Goal: Task Accomplishment & Management: Manage account settings

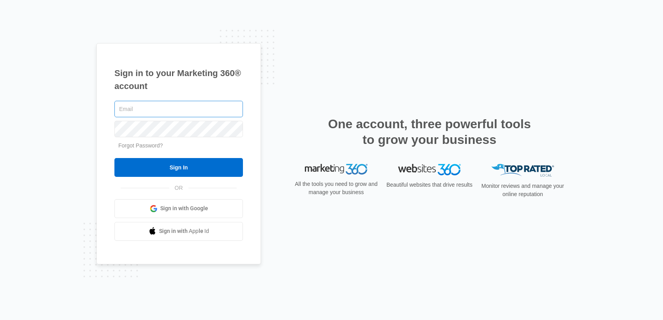
click at [137, 109] on input "text" at bounding box center [178, 109] width 128 height 16
type input "[PERSON_NAME][EMAIL_ADDRESS][PERSON_NAME][DOMAIN_NAME]"
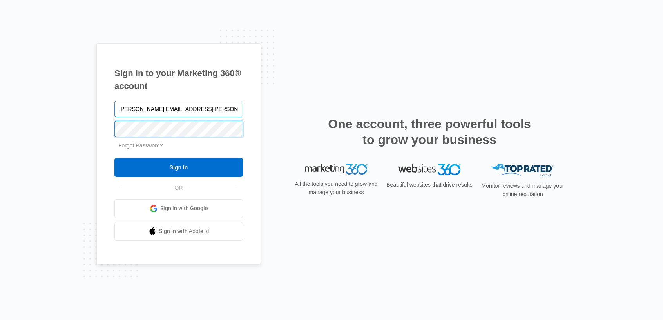
click at [114, 158] on input "Sign In" at bounding box center [178, 167] width 128 height 19
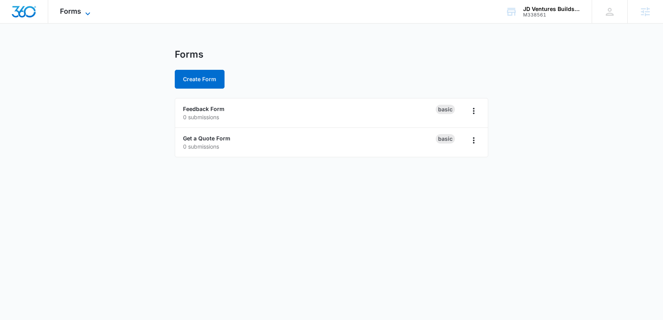
click at [71, 13] on span "Forms" at bounding box center [70, 11] width 21 height 8
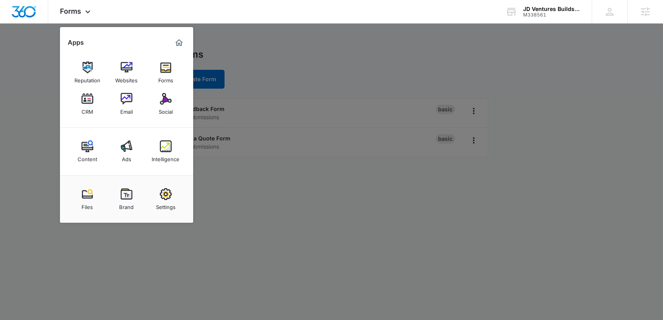
click at [308, 60] on div at bounding box center [331, 160] width 663 height 320
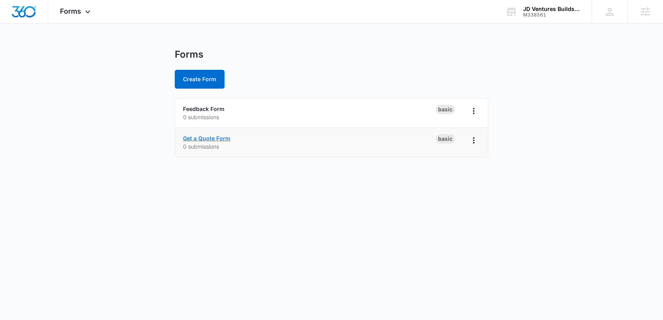
click at [216, 139] on link "Get a Quote Form" at bounding box center [206, 138] width 47 height 7
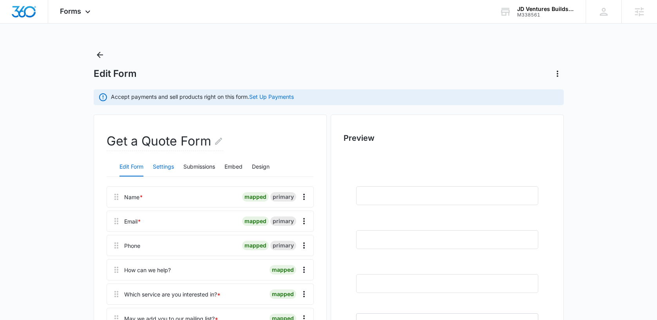
click at [162, 164] on button "Settings" at bounding box center [163, 166] width 21 height 19
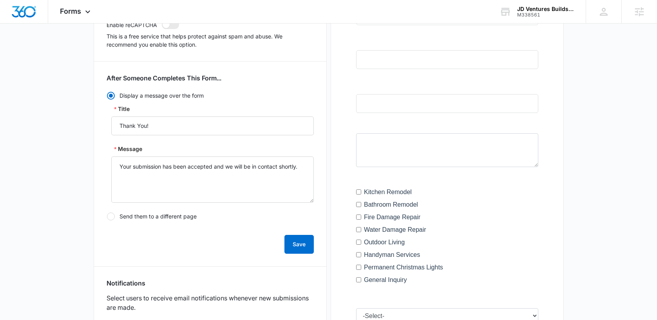
scroll to position [10, 0]
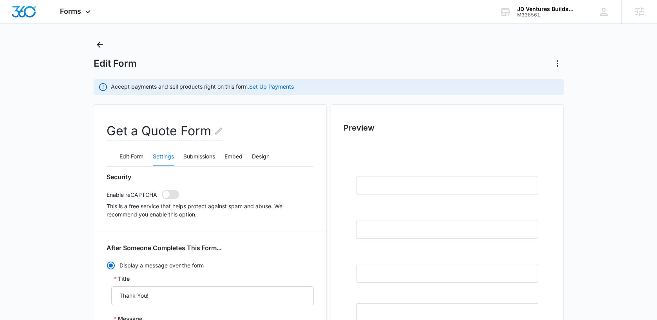
click at [168, 195] on span at bounding box center [166, 194] width 7 height 7
click at [162, 190] on input "checkbox" at bounding box center [161, 190] width 0 height 0
checkbox input "true"
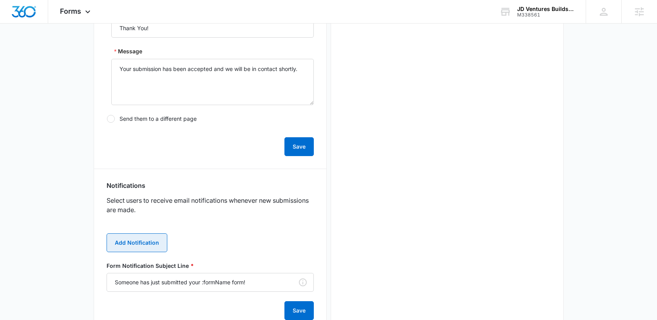
scroll to position [0, 0]
click at [133, 237] on button "Add Notification" at bounding box center [137, 242] width 61 height 19
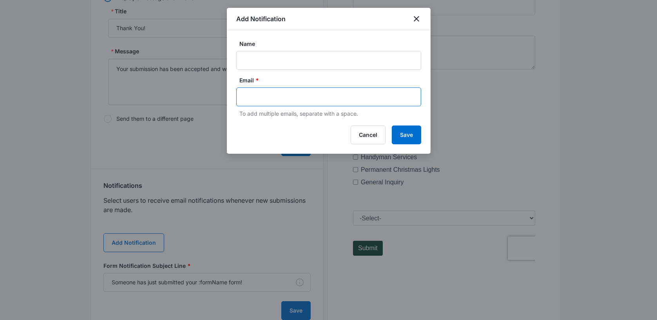
click at [289, 98] on input "text" at bounding box center [329, 97] width 170 height 12
paste input "[PERSON_NAME][EMAIL_ADDRESS][DOMAIN_NAME]"
type input "[PERSON_NAME][EMAIL_ADDRESS][DOMAIN_NAME]"
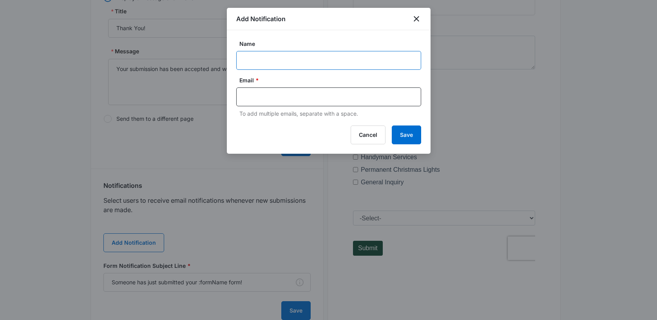
click at [318, 59] on input "Name" at bounding box center [328, 60] width 185 height 19
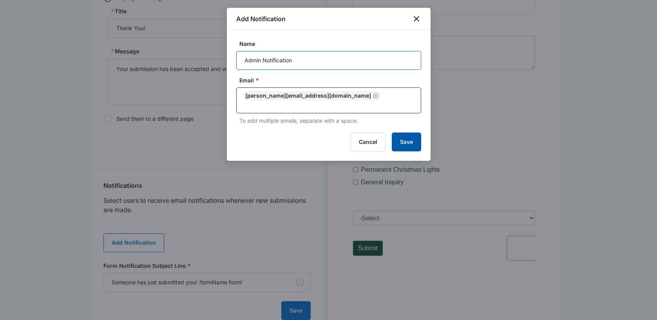
type input "Admin Notification"
click at [406, 134] on button "Save" at bounding box center [406, 141] width 29 height 19
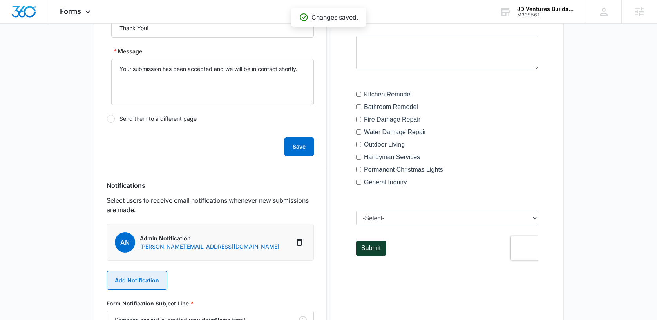
click at [123, 277] on button "Add Notification" at bounding box center [137, 280] width 61 height 19
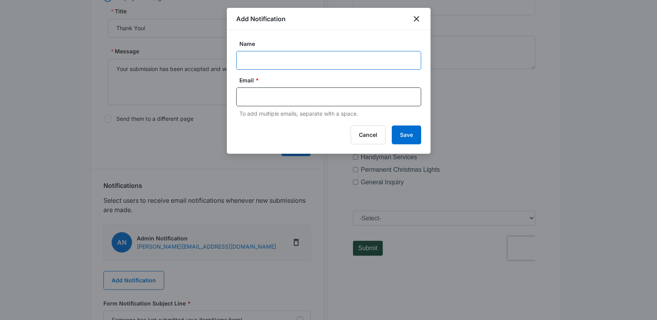
click at [301, 63] on input "Name" at bounding box center [328, 60] width 185 height 19
paste input "M338561 - Jd ventures builds llc"
type input "M338561 - Jd ventures builds llc"
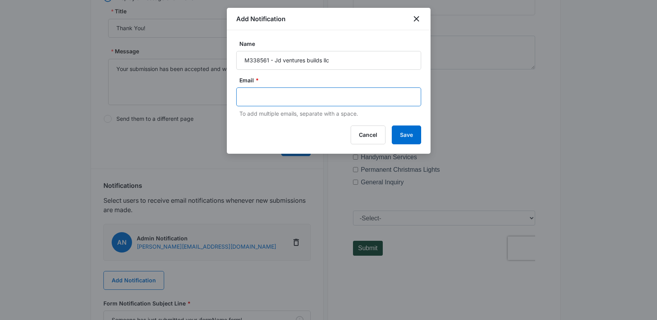
click at [259, 95] on input "text" at bounding box center [329, 97] width 170 height 12
paste input "[PERSON_NAME][EMAIL_ADDRESS][PERSON_NAME][DOMAIN_NAME]"
type input "[PERSON_NAME][EMAIL_ADDRESS][PERSON_NAME][DOMAIN_NAME]"
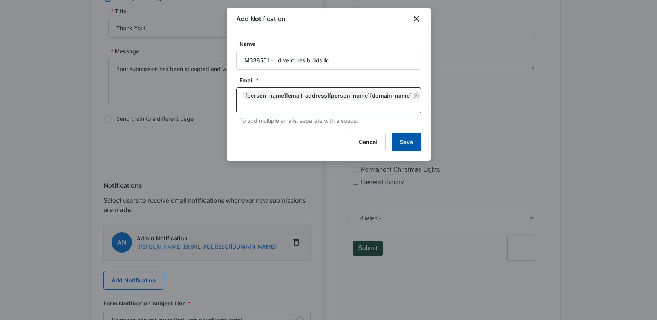
click at [405, 135] on button "Save" at bounding box center [406, 141] width 29 height 19
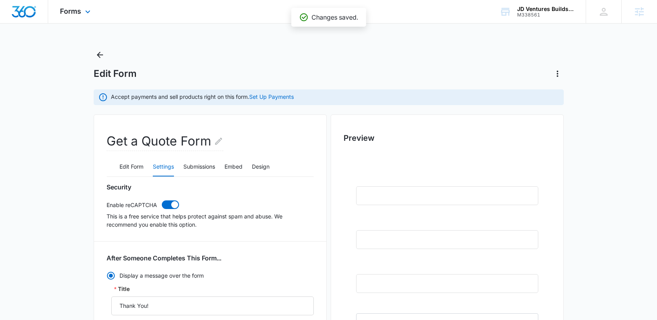
click at [81, 13] on div "Forms Apps Reputation Websites Forms CRM Email Social Content Ads Intelligence …" at bounding box center [76, 11] width 56 height 23
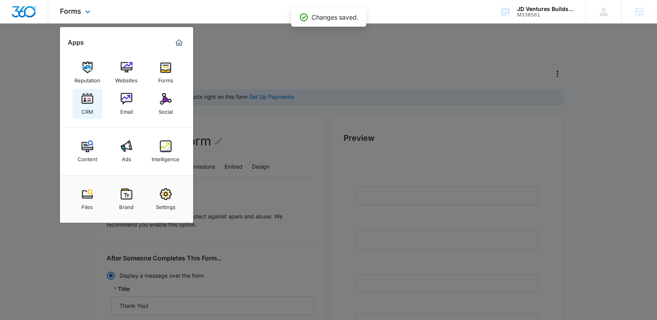
drag, startPoint x: 89, startPoint y: 89, endPoint x: 90, endPoint y: 93, distance: 4.8
click at [90, 92] on div "Reputation Websites Forms CRM Email Social" at bounding box center [126, 88] width 133 height 79
click at [89, 93] on img at bounding box center [87, 99] width 12 height 12
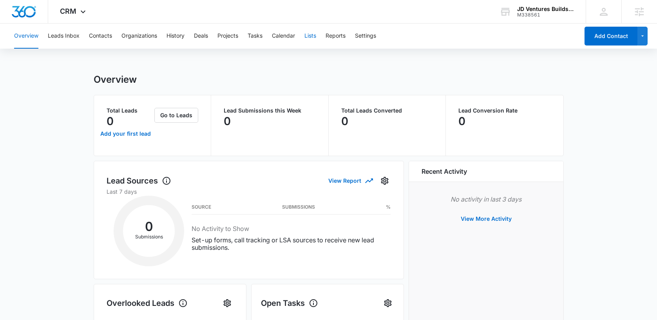
click at [316, 35] on button "Lists" at bounding box center [310, 36] width 12 height 25
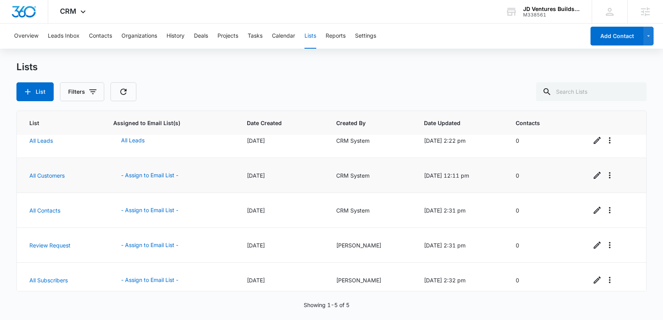
scroll to position [18, 0]
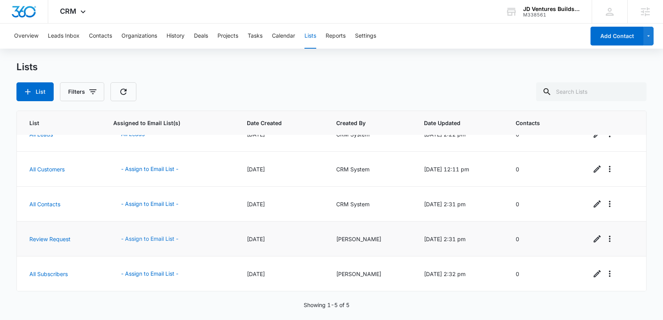
click at [158, 239] on button "- Assign to Email List -" at bounding box center [149, 238] width 73 height 19
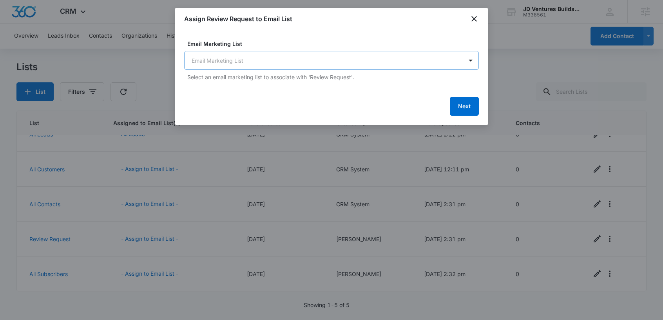
click at [313, 63] on body "CRM Apps Reputation Websites Forms CRM Email Social Content Ads Intelligence Fi…" at bounding box center [331, 160] width 663 height 320
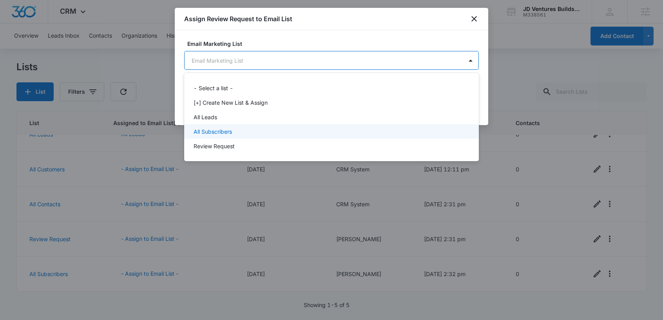
click at [235, 136] on div "All Subscribers" at bounding box center [331, 131] width 295 height 14
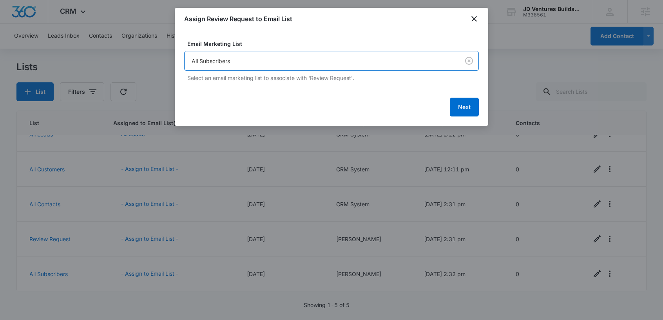
click at [239, 60] on body "CRM Apps Reputation Websites Forms CRM Email Social Content Ads Intelligence Fi…" at bounding box center [331, 160] width 663 height 320
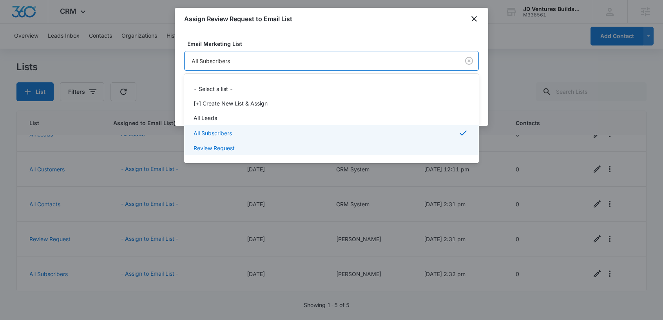
click at [226, 150] on p "Review Request" at bounding box center [214, 148] width 41 height 8
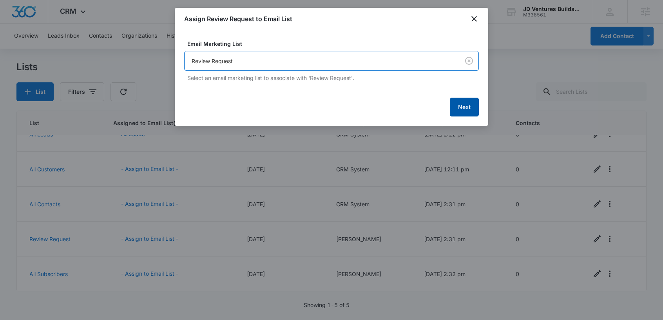
click at [465, 109] on button "Next" at bounding box center [464, 107] width 29 height 19
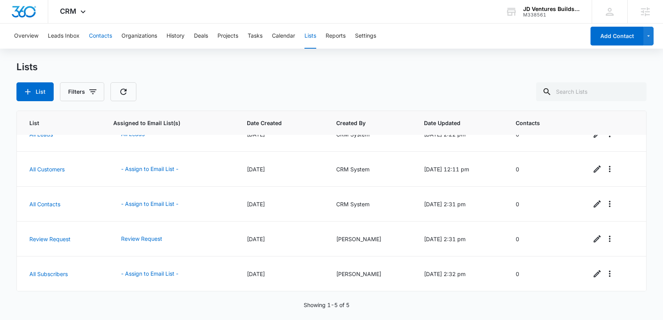
click at [93, 35] on button "Contacts" at bounding box center [100, 36] width 23 height 25
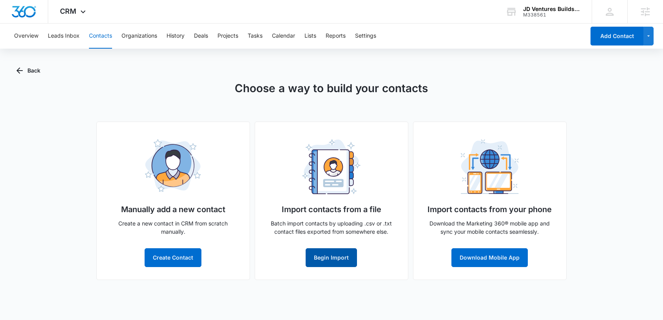
click at [326, 257] on button "Begin Import" at bounding box center [331, 257] width 51 height 19
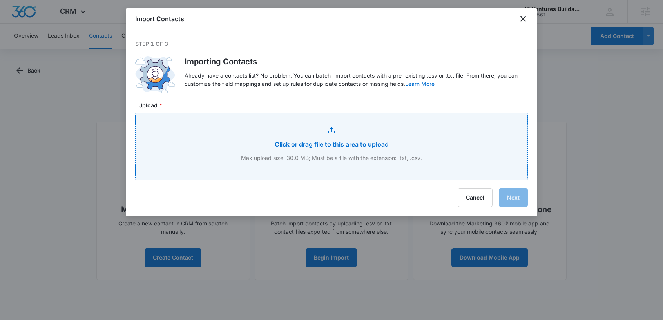
click at [363, 157] on input "Upload *" at bounding box center [332, 146] width 392 height 67
type input "C:\fakepath\Customers - Customer Contact List - Customers - Customer Contact Li…"
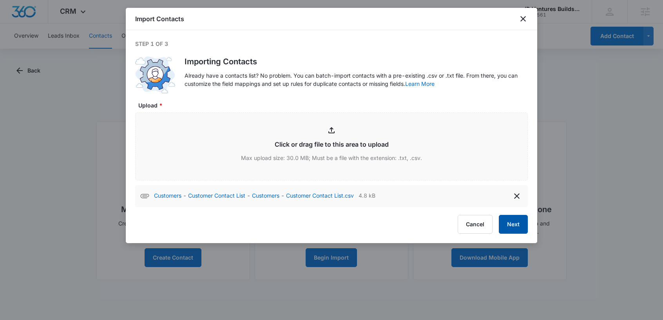
click at [507, 224] on button "Next" at bounding box center [513, 224] width 29 height 19
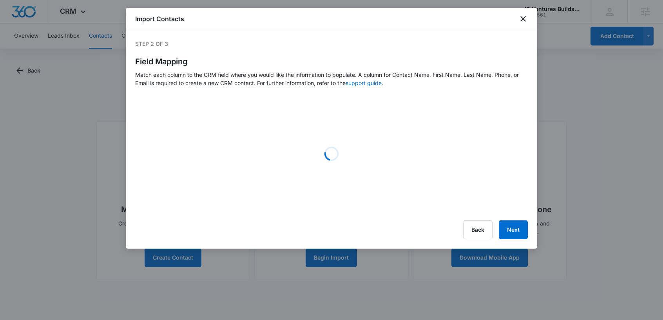
select select "name"
select select "185"
select select "184"
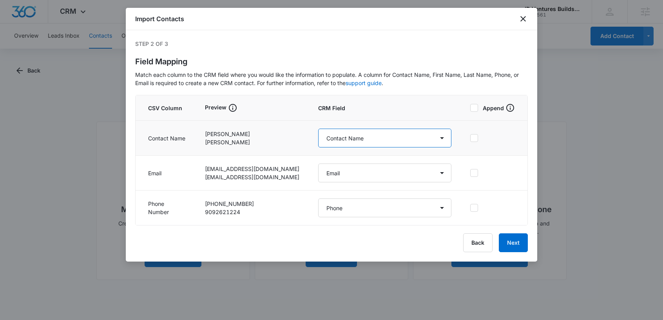
click at [364, 136] on select "Select a Column Address/City Address/Country Address/State Address/Street Addre…" at bounding box center [384, 137] width 133 height 19
click at [318, 128] on select "Select a Column Address/City Address/Country Address/State Address/Street Addre…" at bounding box center [384, 137] width 133 height 19
click at [514, 246] on button "Next" at bounding box center [513, 242] width 29 height 19
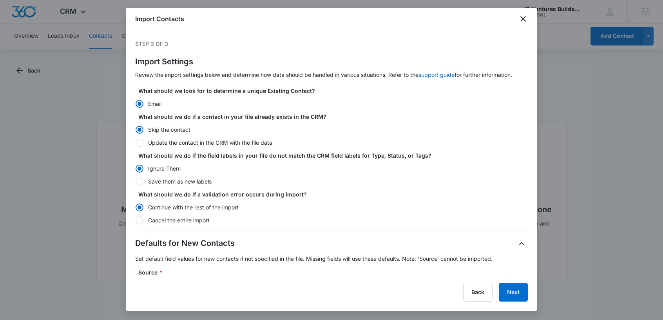
scroll to position [159, 0]
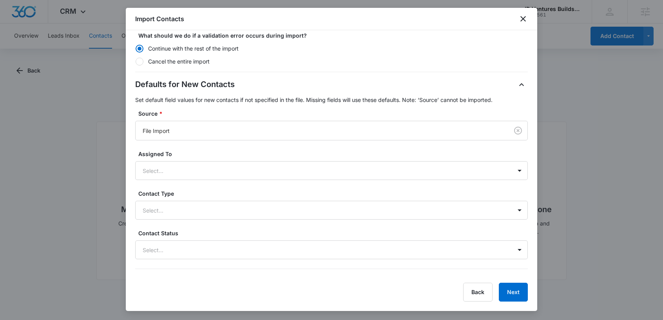
click at [163, 182] on div "Defaults for New Contacts Set default field values for new contacts if not spec…" at bounding box center [331, 168] width 392 height 181
click at [184, 219] on div "Defaults for New Contacts Set default field values for new contacts if not spec…" at bounding box center [331, 168] width 392 height 181
click at [183, 217] on div "Select..." at bounding box center [324, 210] width 376 height 18
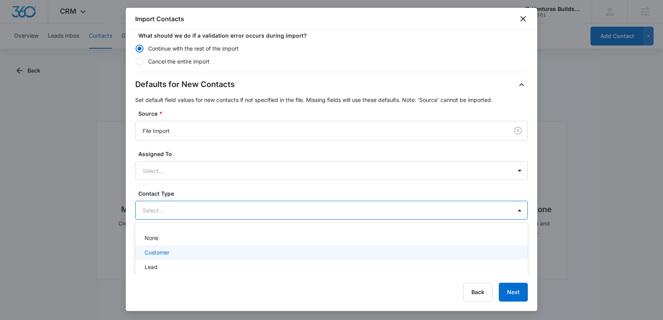
click at [172, 250] on div "Customer" at bounding box center [331, 252] width 372 height 8
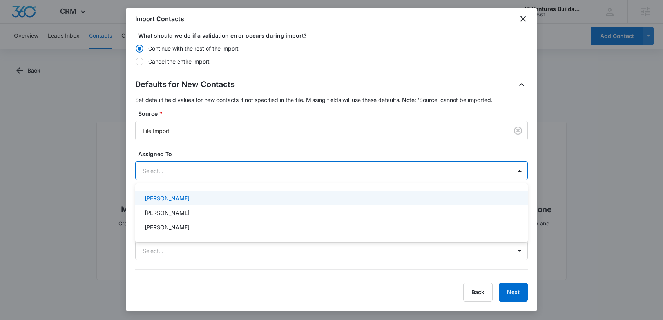
click at [315, 172] on div at bounding box center [322, 171] width 359 height 10
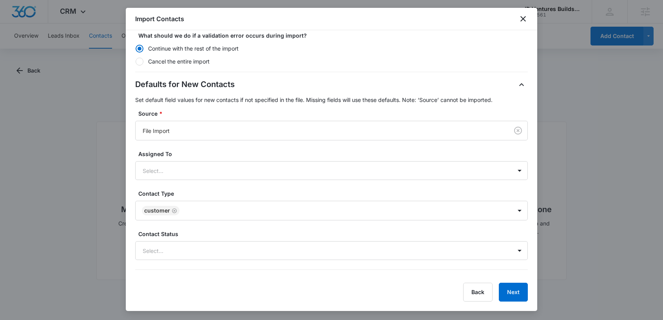
click at [297, 276] on div "Import Contacts Step 3 of 3 Import Settings Review the import settings below an…" at bounding box center [331, 159] width 411 height 303
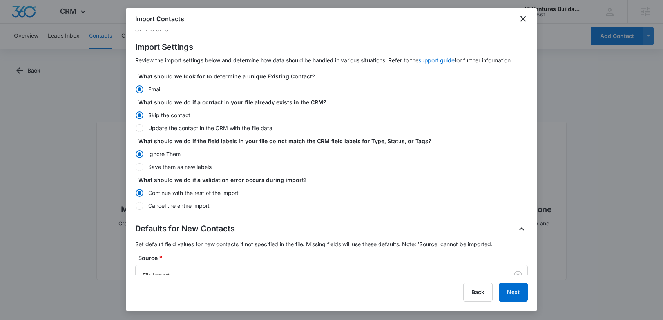
scroll to position [0, 0]
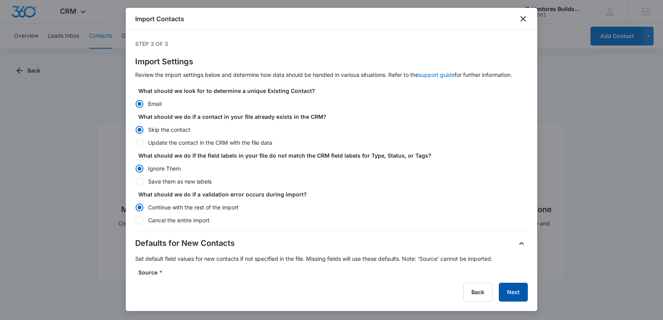
click at [505, 291] on button "Next" at bounding box center [513, 291] width 29 height 19
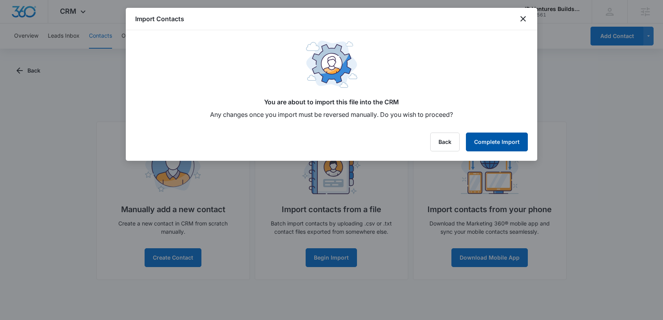
click at [499, 145] on button "Complete Import" at bounding box center [497, 141] width 62 height 19
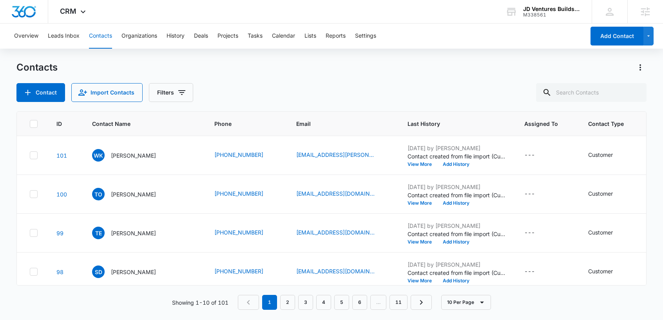
click at [326, 80] on div "Contacts Contact Import Contacts Filters" at bounding box center [330, 81] width 629 height 41
click at [70, 11] on span "CRM" at bounding box center [68, 11] width 16 height 8
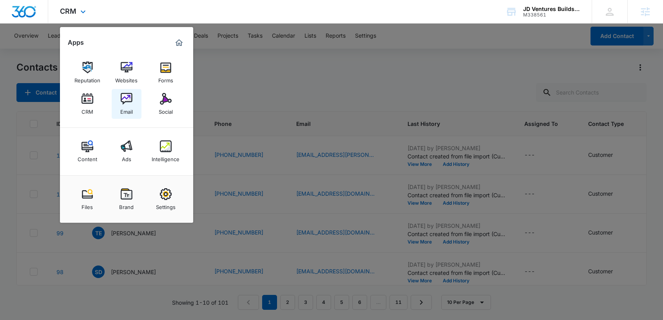
click at [129, 103] on img at bounding box center [127, 99] width 12 height 12
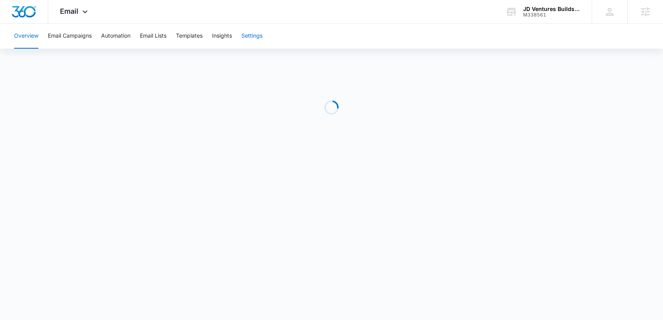
click at [253, 38] on button "Settings" at bounding box center [251, 36] width 21 height 25
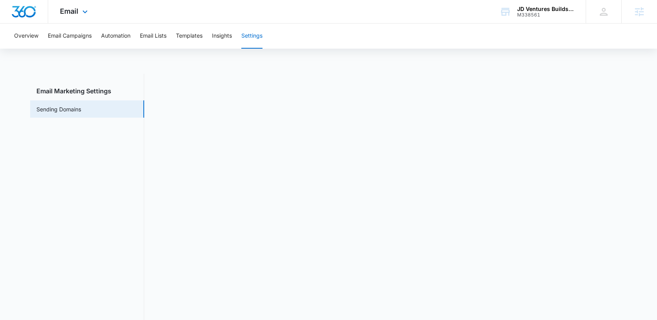
click at [22, 13] on img "Dashboard" at bounding box center [23, 12] width 25 height 12
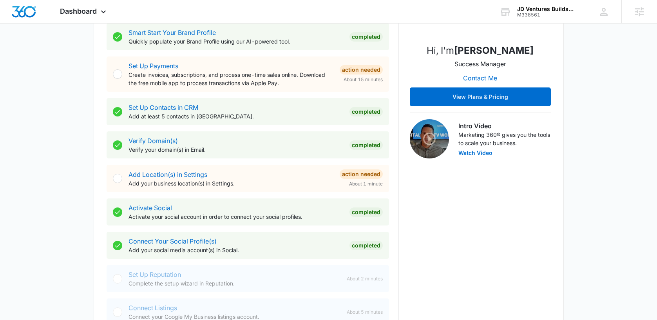
scroll to position [160, 0]
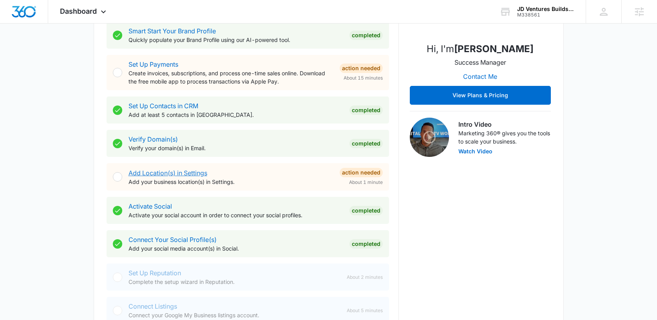
click at [154, 173] on link "Add Location(s) in Settings" at bounding box center [167, 173] width 79 height 8
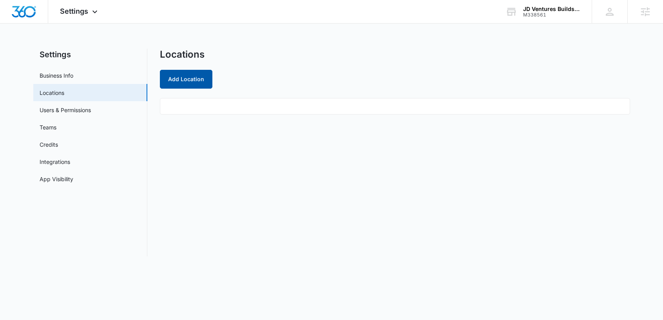
click at [176, 83] on button "Add Location" at bounding box center [186, 79] width 52 height 19
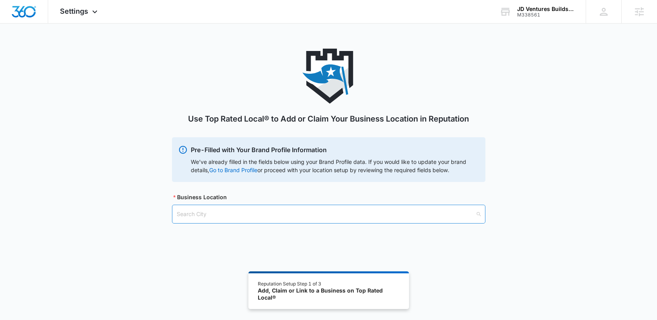
click at [224, 211] on input "search" at bounding box center [326, 214] width 298 height 18
type input "[PERSON_NAME]"
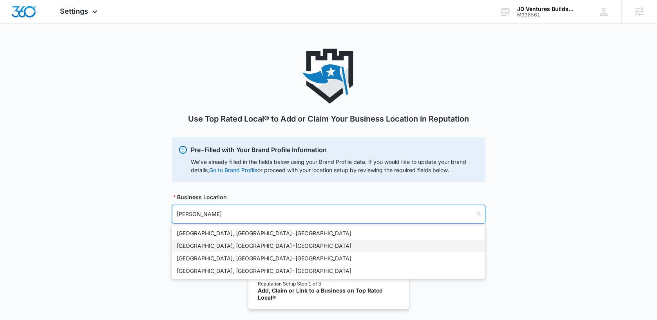
click at [221, 246] on div "[GEOGRAPHIC_DATA], [GEOGRAPHIC_DATA] - [GEOGRAPHIC_DATA]" at bounding box center [328, 245] width 303 height 9
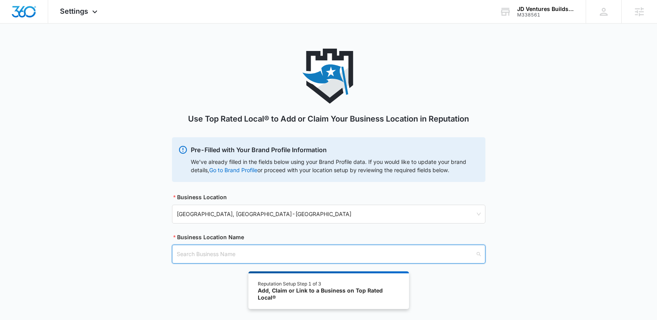
click at [213, 260] on input "search" at bounding box center [326, 254] width 298 height 18
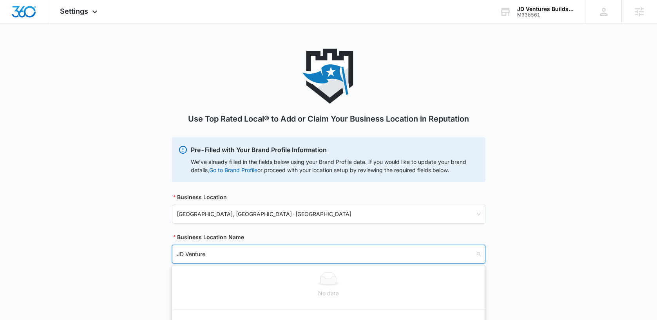
click at [275, 250] on input "JD Venture" at bounding box center [326, 254] width 298 height 18
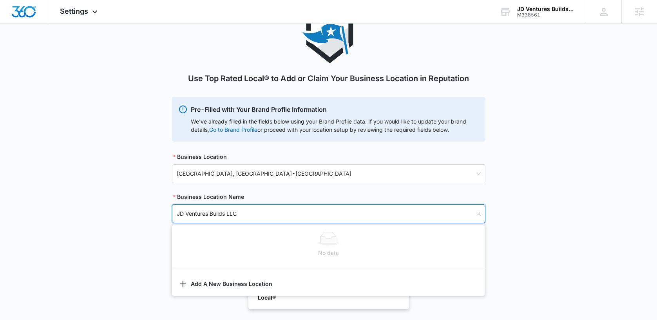
scroll to position [43, 0]
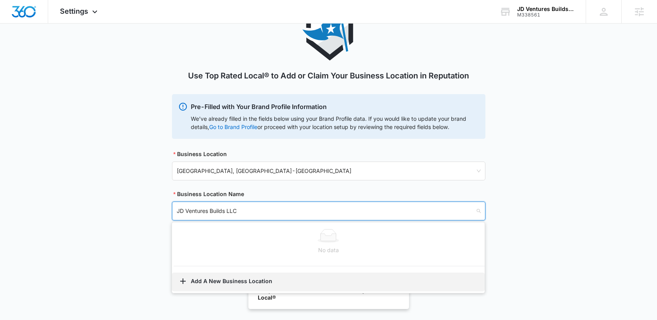
type input "JD Ventures Builds LLC"
click at [208, 279] on button "Add A New Business Location" at bounding box center [328, 281] width 313 height 19
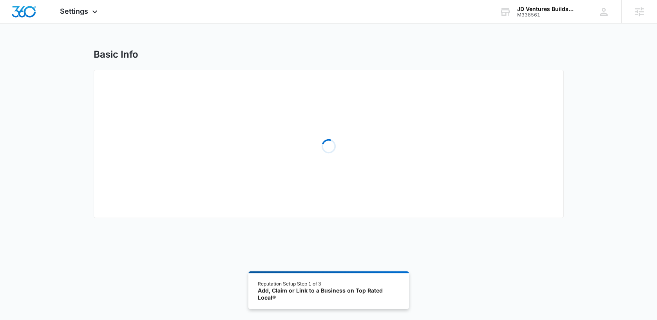
select select "[US_STATE]"
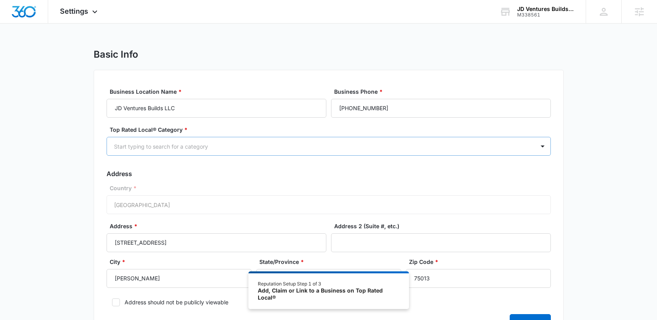
click at [198, 148] on div at bounding box center [319, 146] width 411 height 10
type input "Contractor"
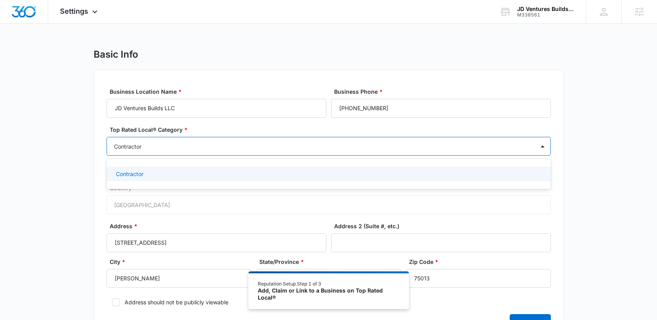
click at [172, 178] on div "Contractor" at bounding box center [329, 173] width 444 height 14
click at [611, 184] on div "Basic Info Business Location Name * JD Ventures Builds LLC Business Phone * [PH…" at bounding box center [328, 202] width 657 height 307
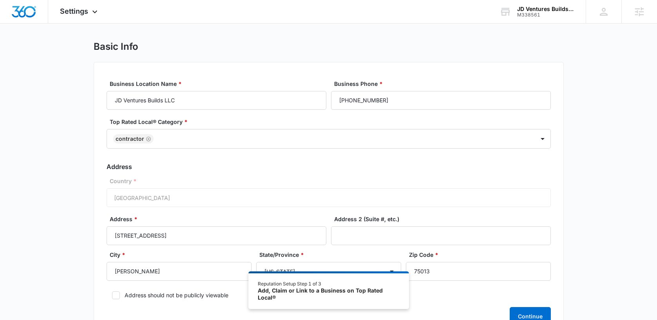
scroll to position [51, 0]
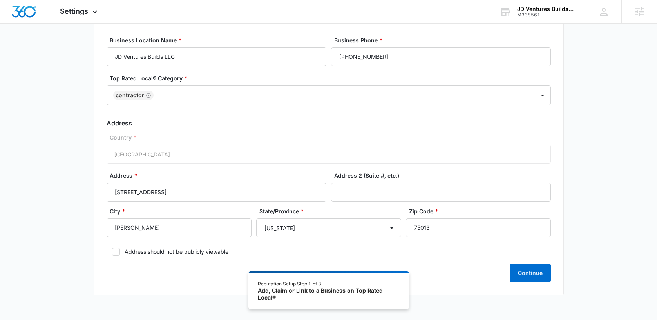
click at [116, 250] on icon at bounding box center [115, 251] width 7 height 7
click at [112, 250] on input "Address should not be publicly viewable" at bounding box center [109, 251] width 5 height 5
checkbox input "true"
click at [538, 265] on button "Continue" at bounding box center [530, 272] width 41 height 19
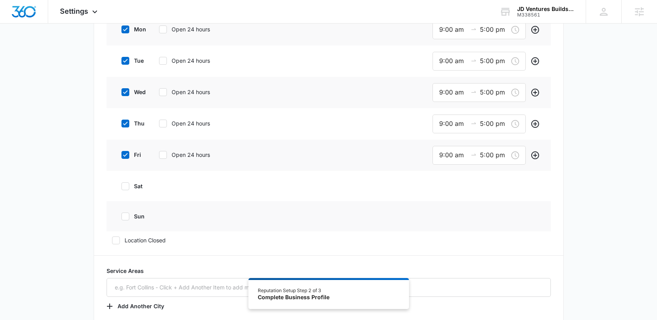
scroll to position [312, 0]
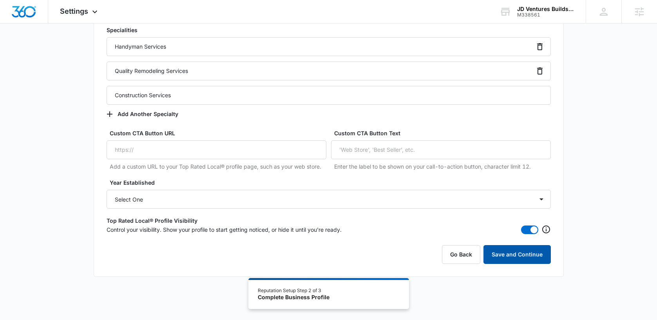
click at [510, 253] on button "Save and Continue" at bounding box center [516, 254] width 67 height 19
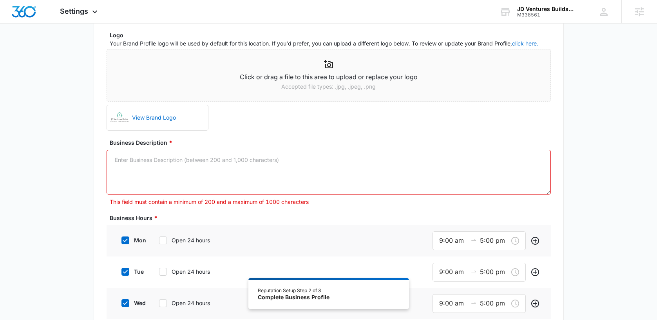
paste textarea "JD Ventures Builds LLC is a locally owned company built on a strong foundation …"
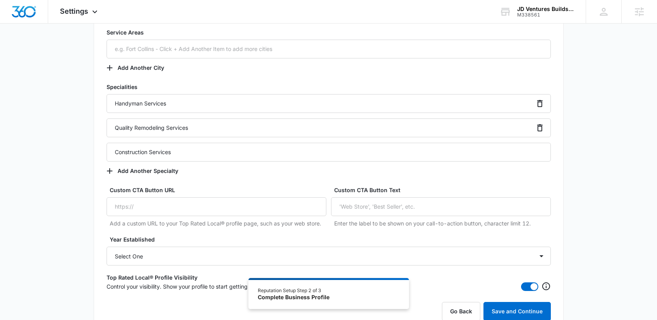
scroll to position [600, 0]
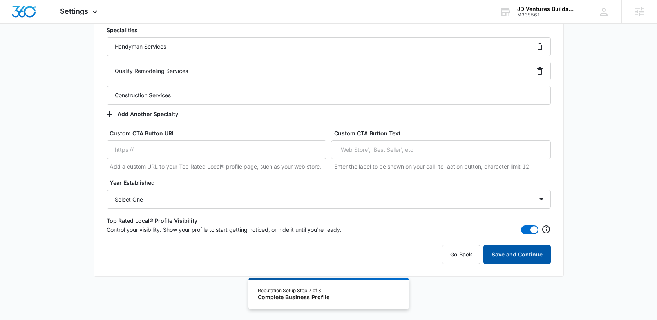
type textarea "JD Ventures Builds LLC is a locally owned company built on a strong foundation …"
click at [524, 255] on button "Save and Continue" at bounding box center [516, 254] width 67 height 19
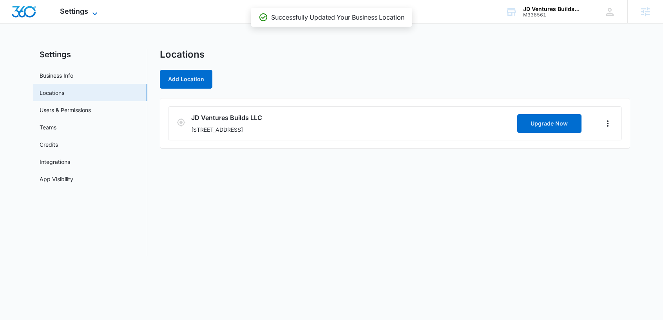
click at [65, 12] on span "Settings" at bounding box center [74, 11] width 28 height 8
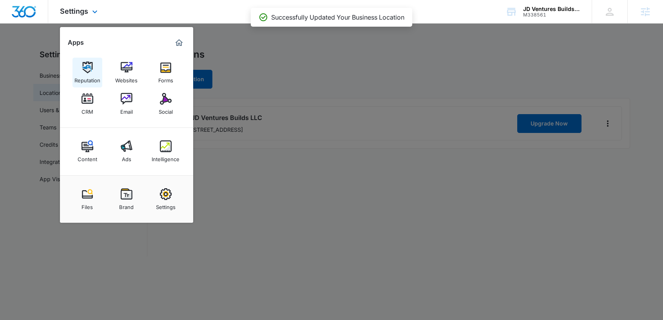
click at [80, 63] on link "Reputation" at bounding box center [87, 73] width 30 height 30
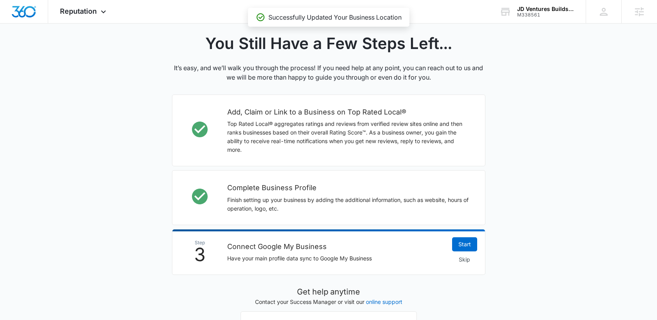
scroll to position [167, 0]
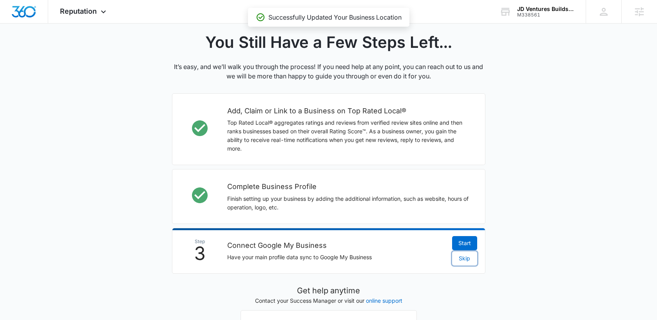
click at [464, 258] on span "Skip" at bounding box center [464, 258] width 11 height 9
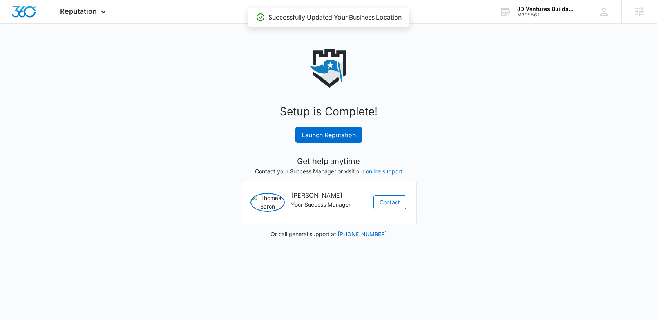
scroll to position [0, 0]
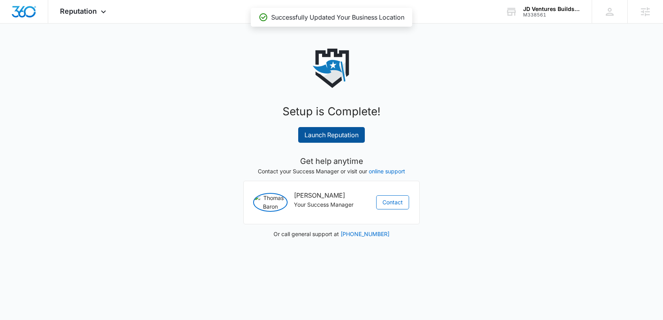
click at [322, 132] on link "Launch Reputation" at bounding box center [331, 135] width 67 height 16
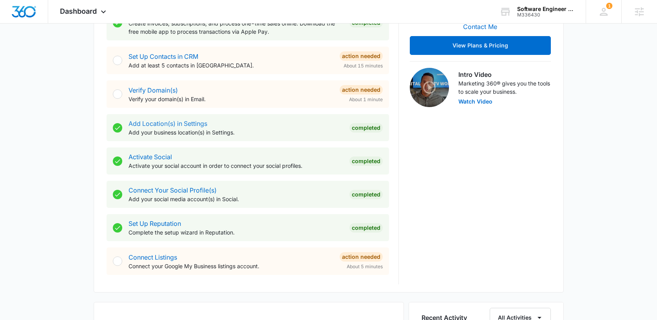
scroll to position [177, 0]
